Goal: Navigation & Orientation: Find specific page/section

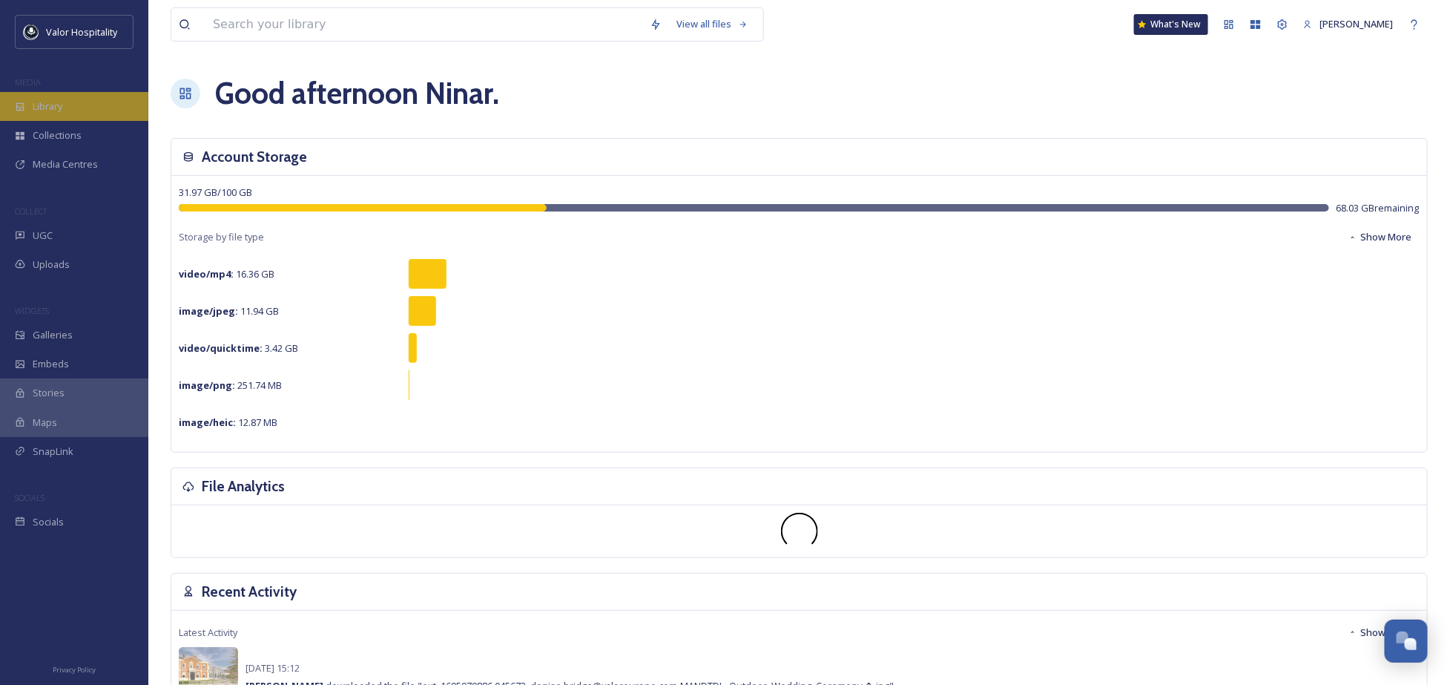
click at [65, 96] on div "Library" at bounding box center [74, 106] width 148 height 29
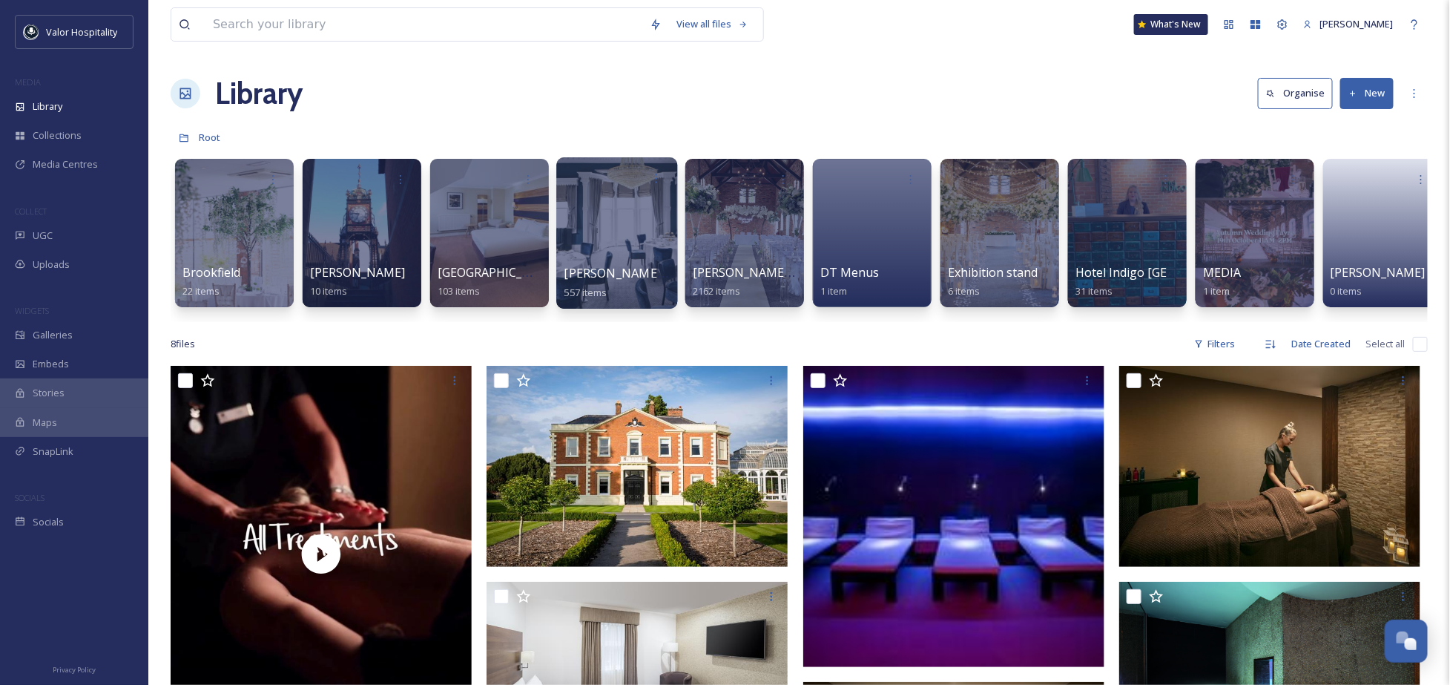
click at [608, 225] on div at bounding box center [616, 232] width 121 height 151
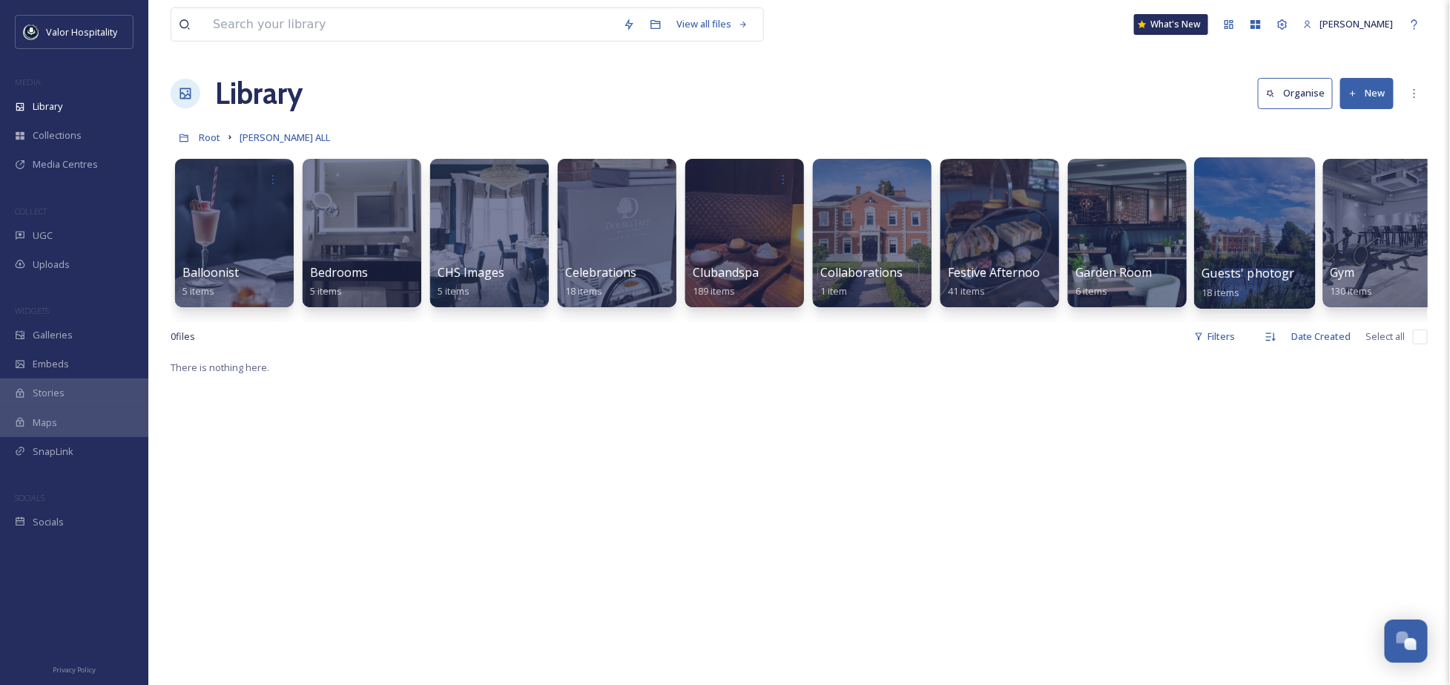
click at [1240, 273] on span "Guests' photography" at bounding box center [1262, 273] width 121 height 16
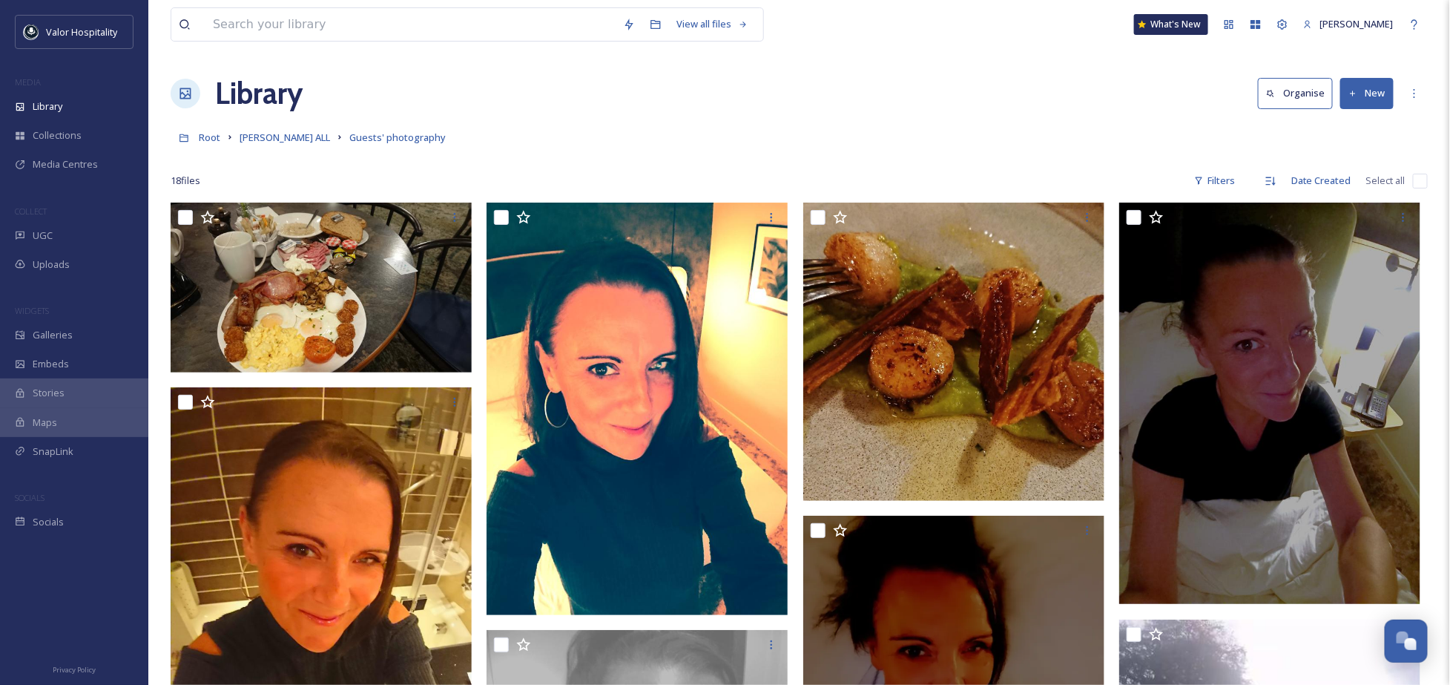
click at [855, 160] on div at bounding box center [799, 158] width 1257 height 15
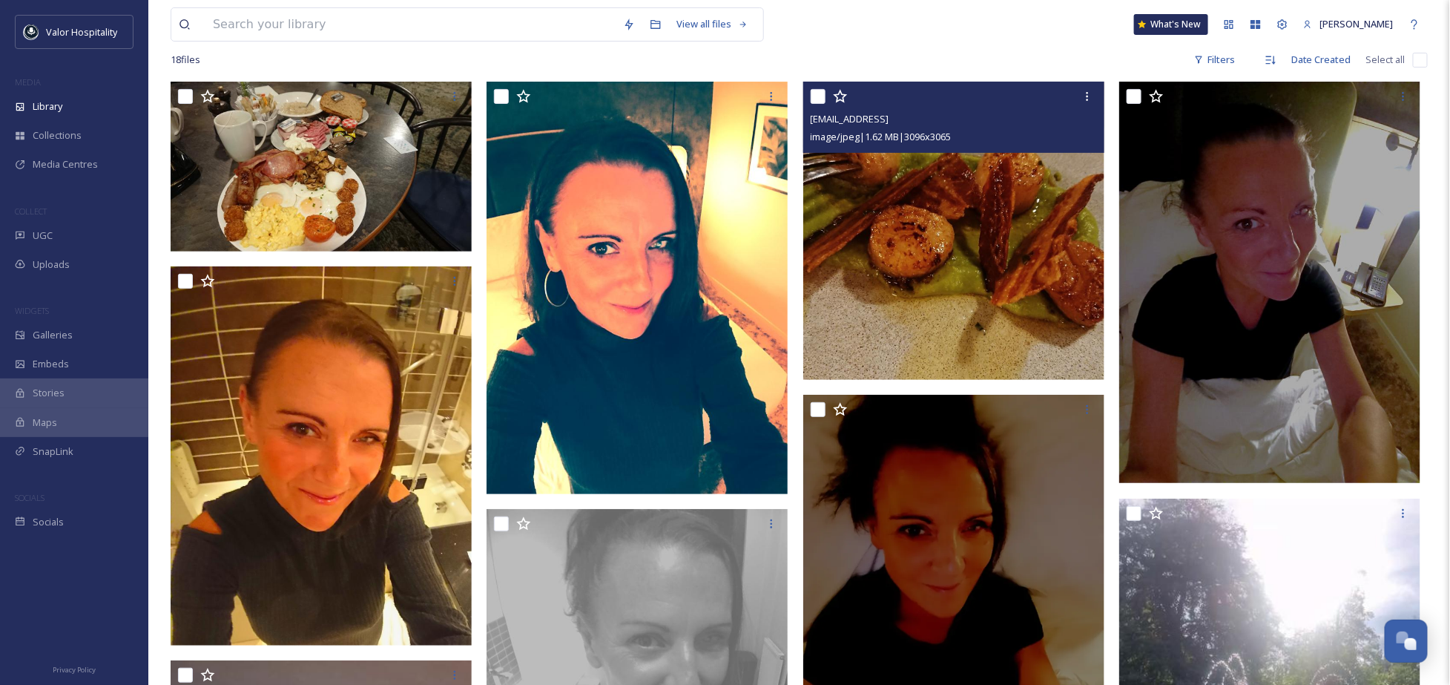
scroll to position [197, 0]
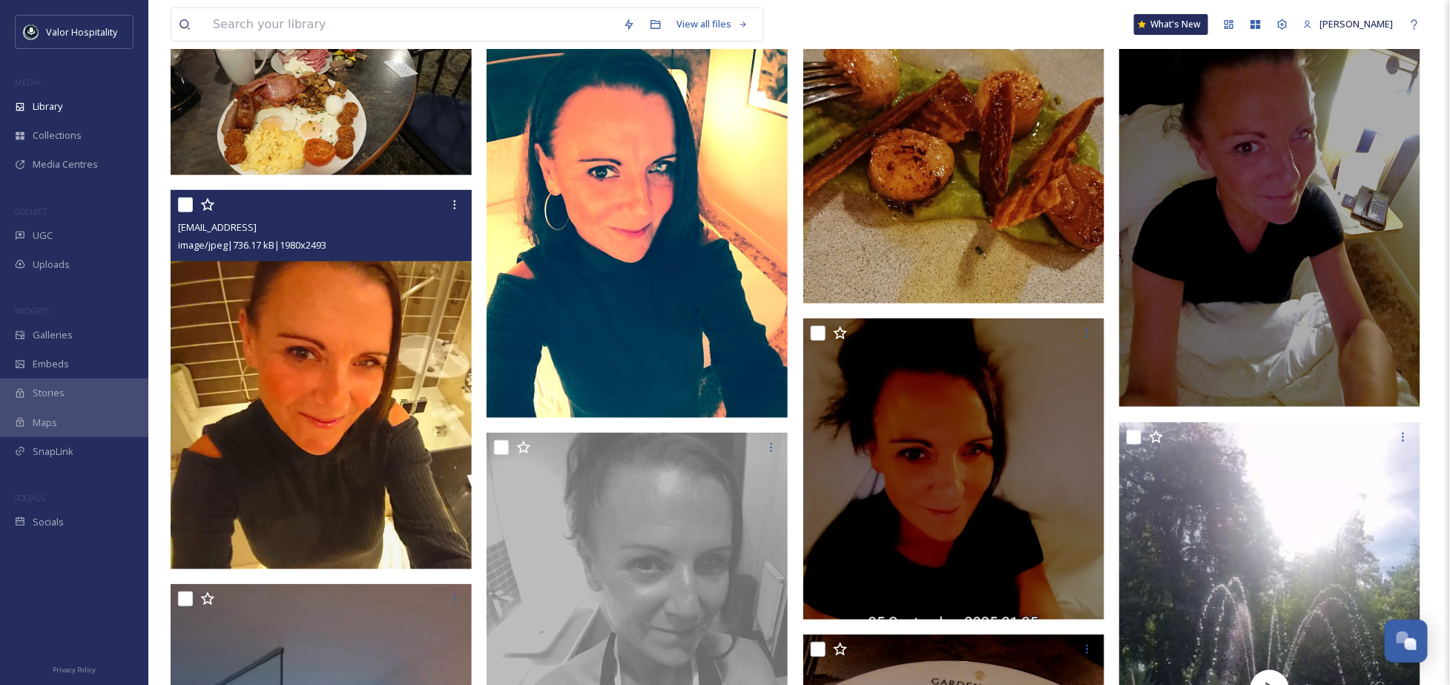
click at [364, 409] on img at bounding box center [321, 379] width 301 height 379
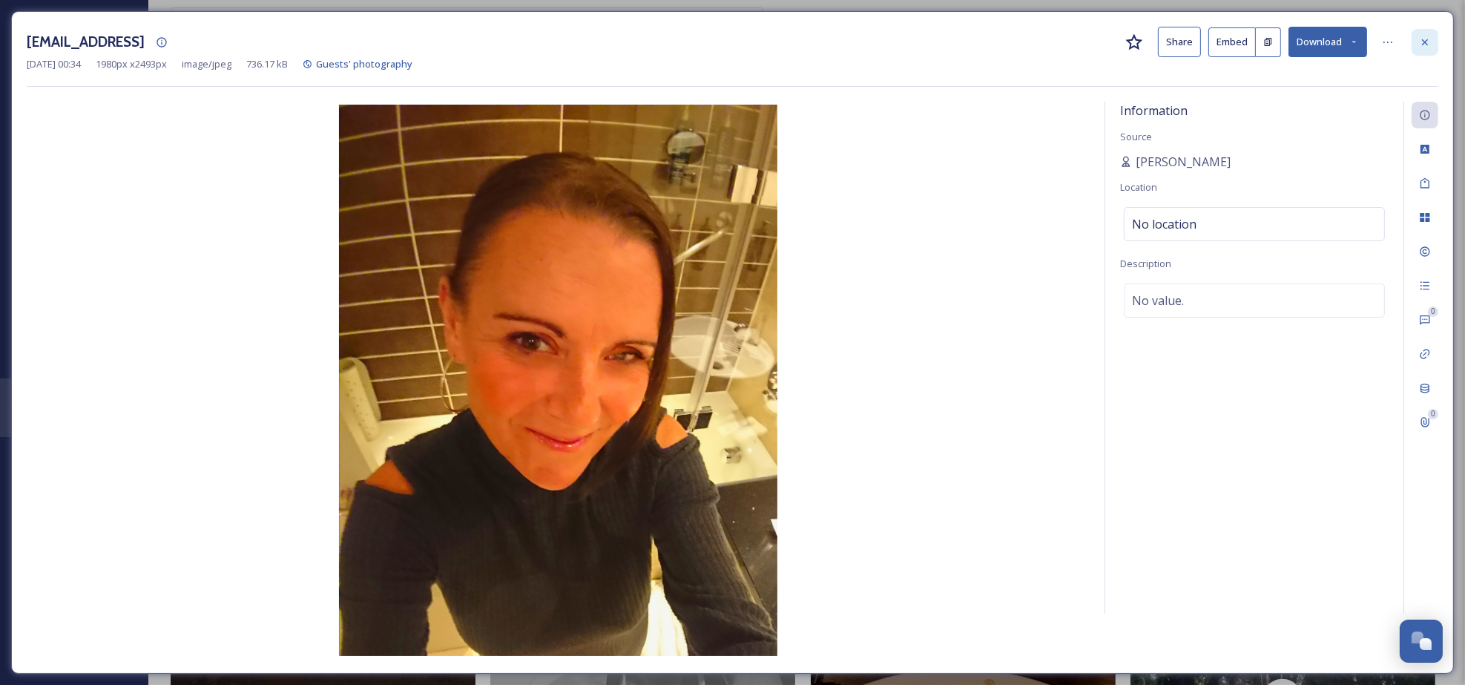
click at [1421, 44] on icon at bounding box center [1425, 42] width 12 height 12
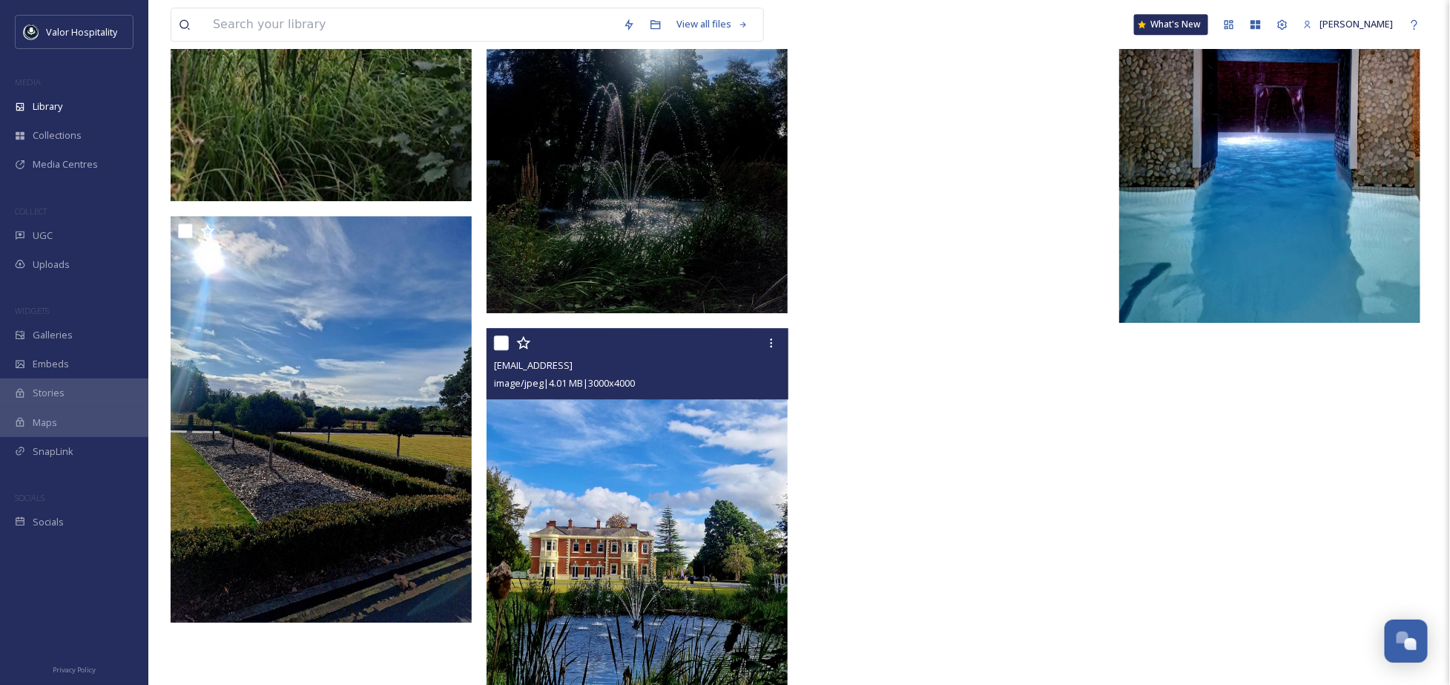
click at [641, 542] on img at bounding box center [637, 528] width 301 height 401
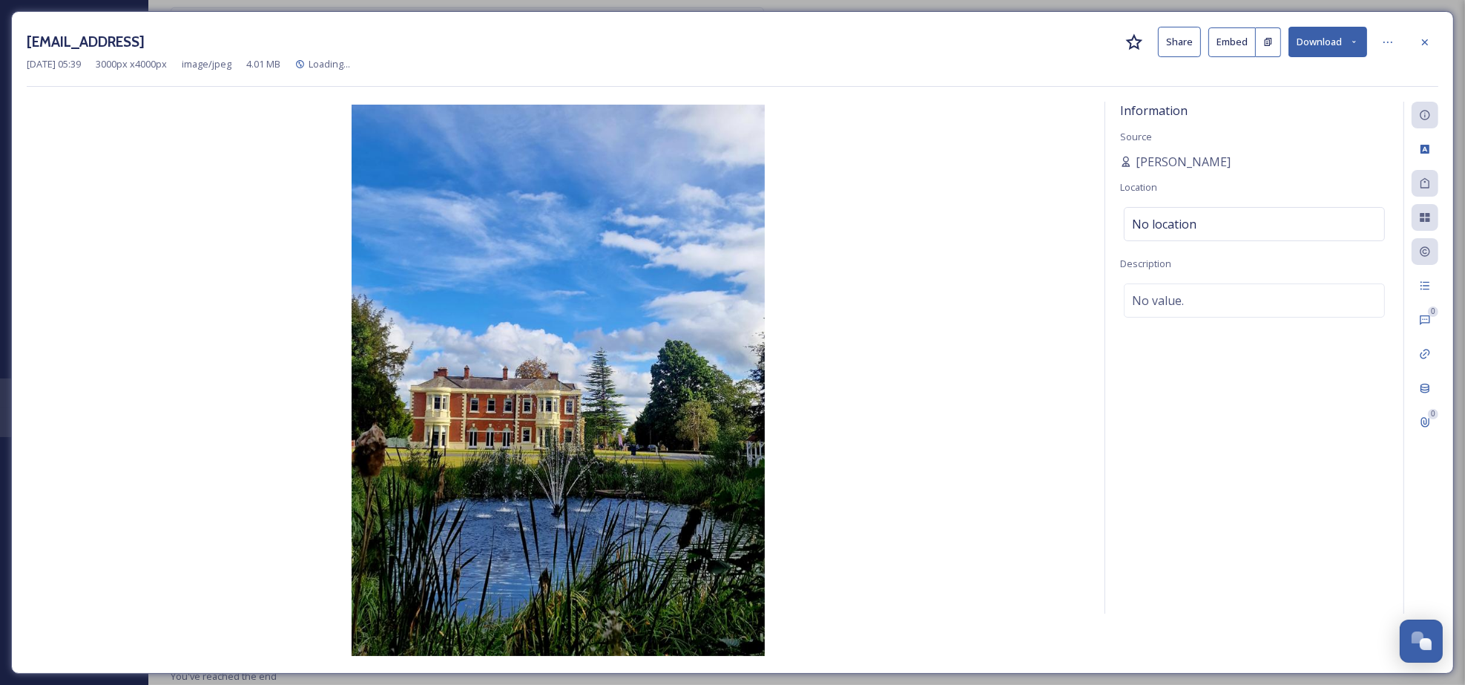
scroll to position [1648, 0]
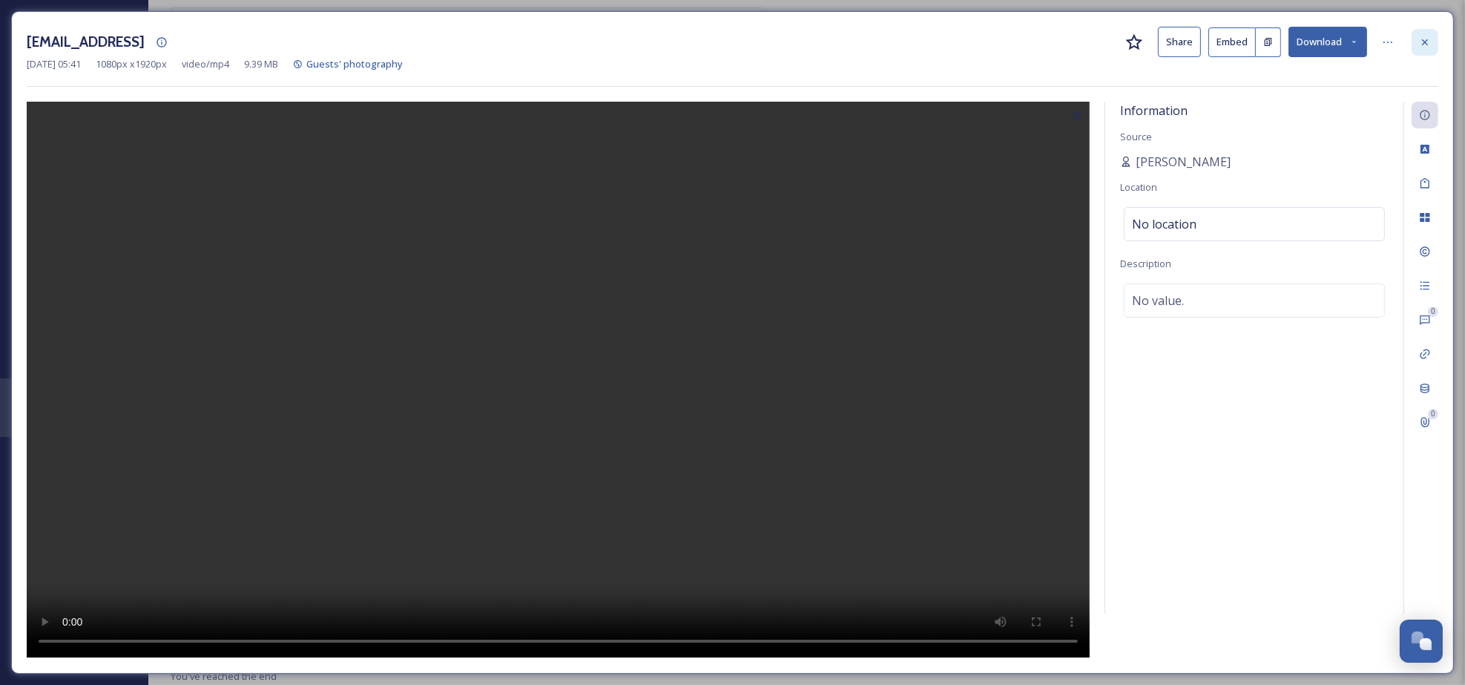
click at [1424, 43] on icon at bounding box center [1425, 42] width 6 height 6
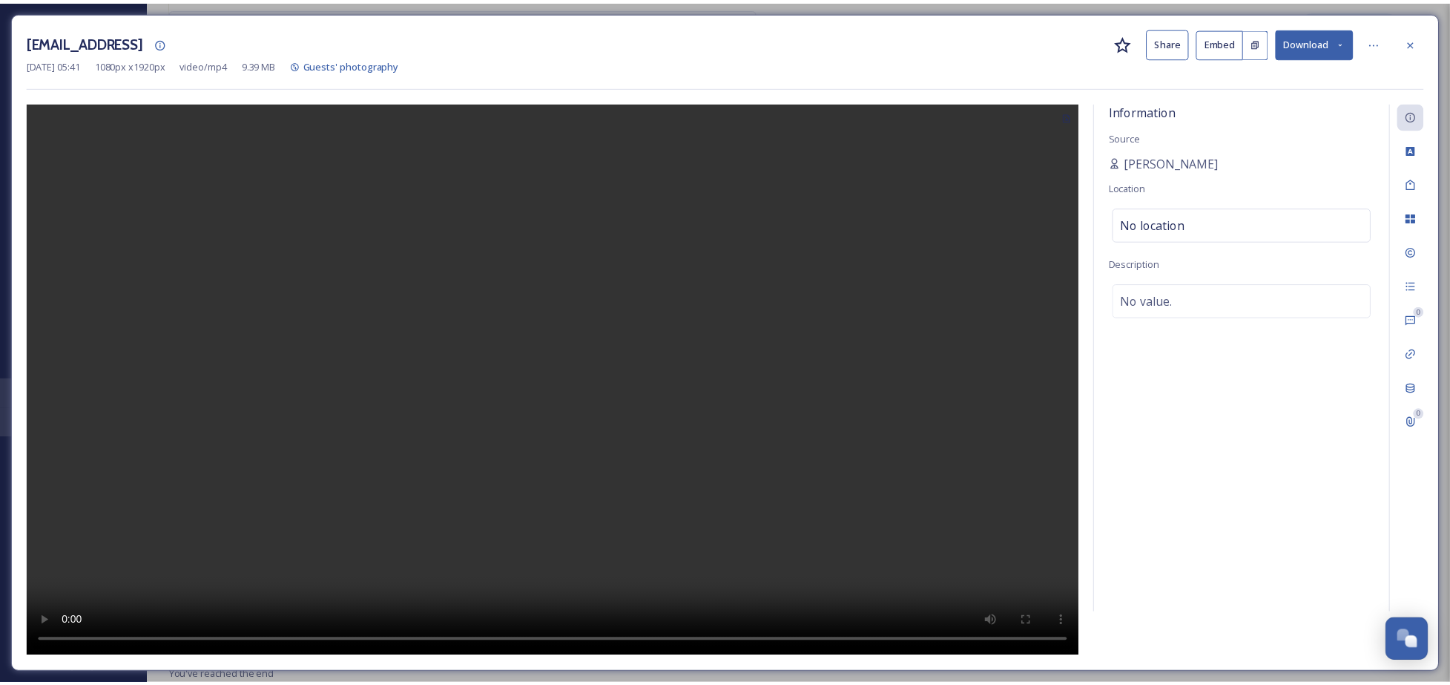
scroll to position [1686, 0]
